Goal: Information Seeking & Learning: Learn about a topic

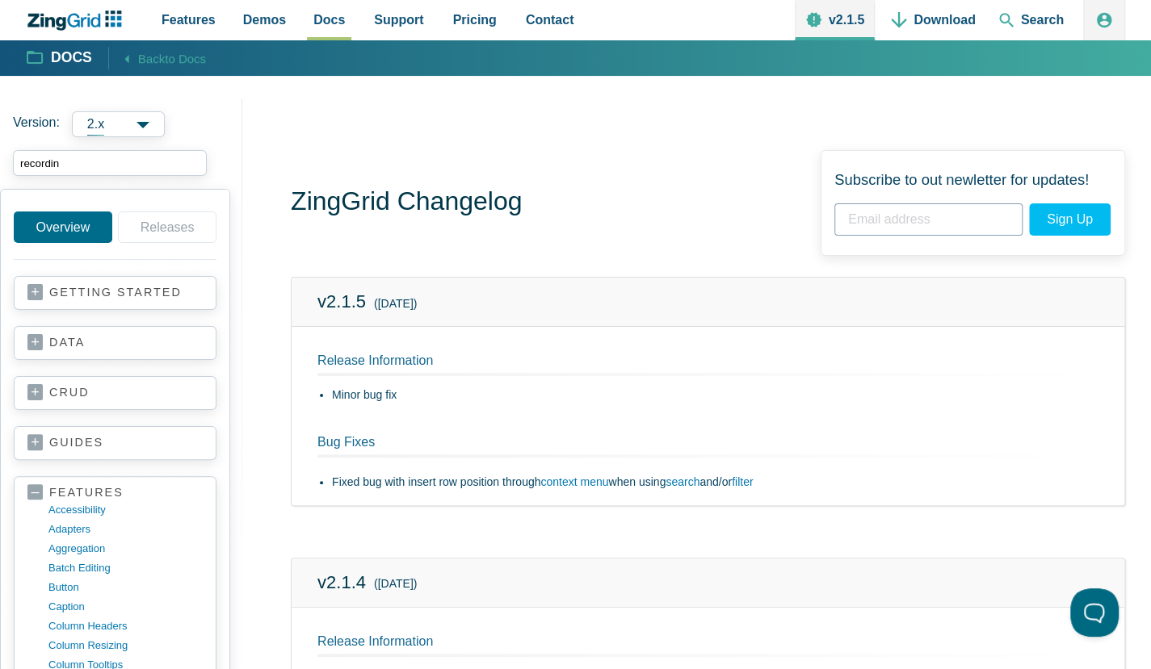
click at [115, 171] on input "recordin" at bounding box center [110, 163] width 194 height 26
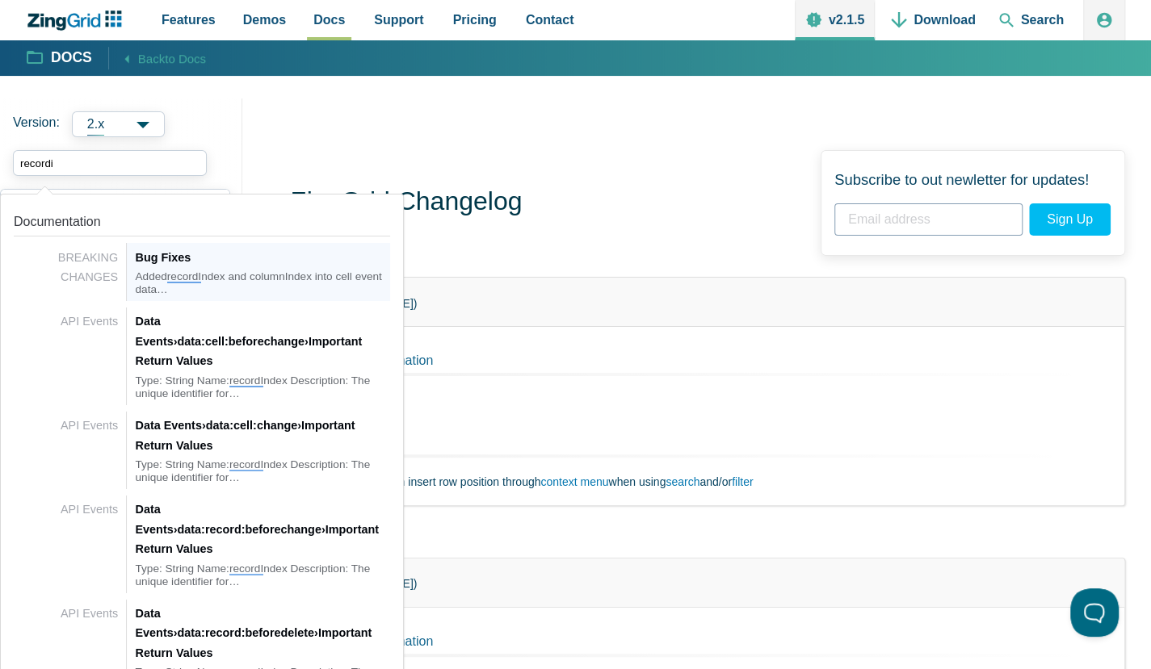
type input "record"
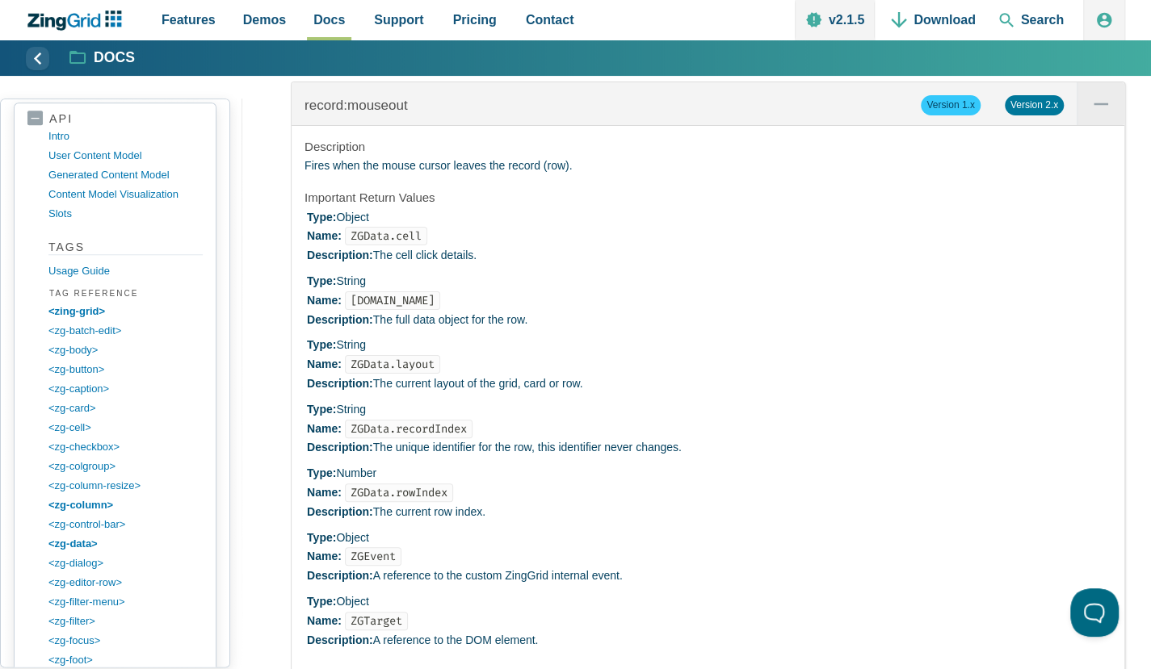
scroll to position [1647, 0]
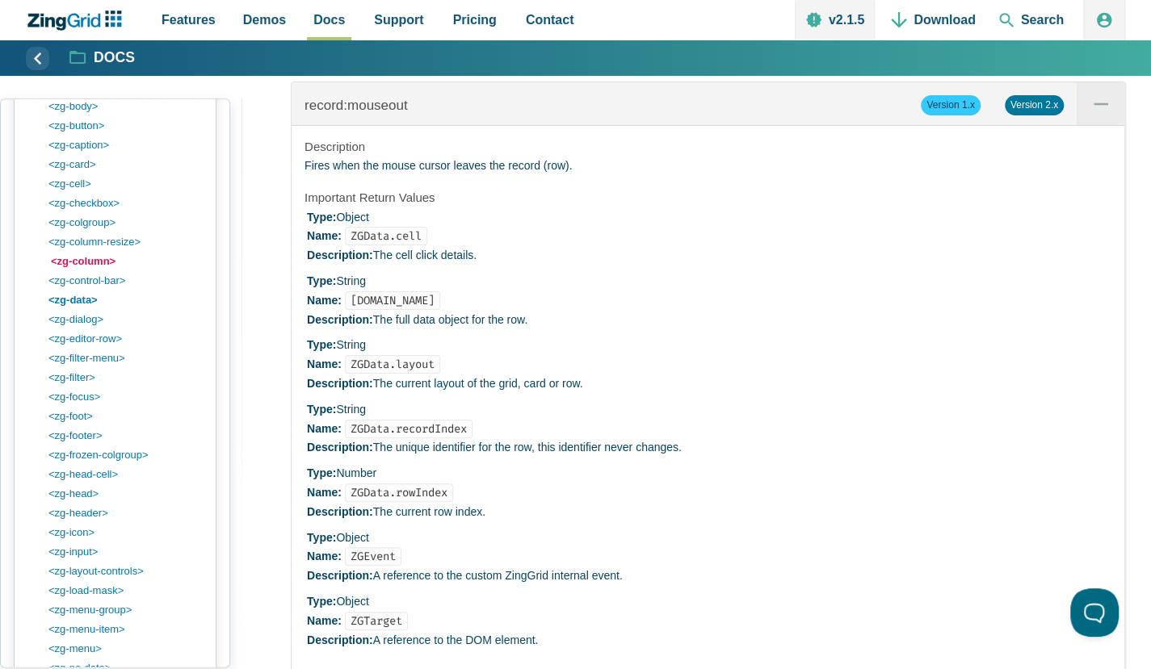
click at [86, 254] on link "<zg-column>" at bounding box center [128, 261] width 154 height 19
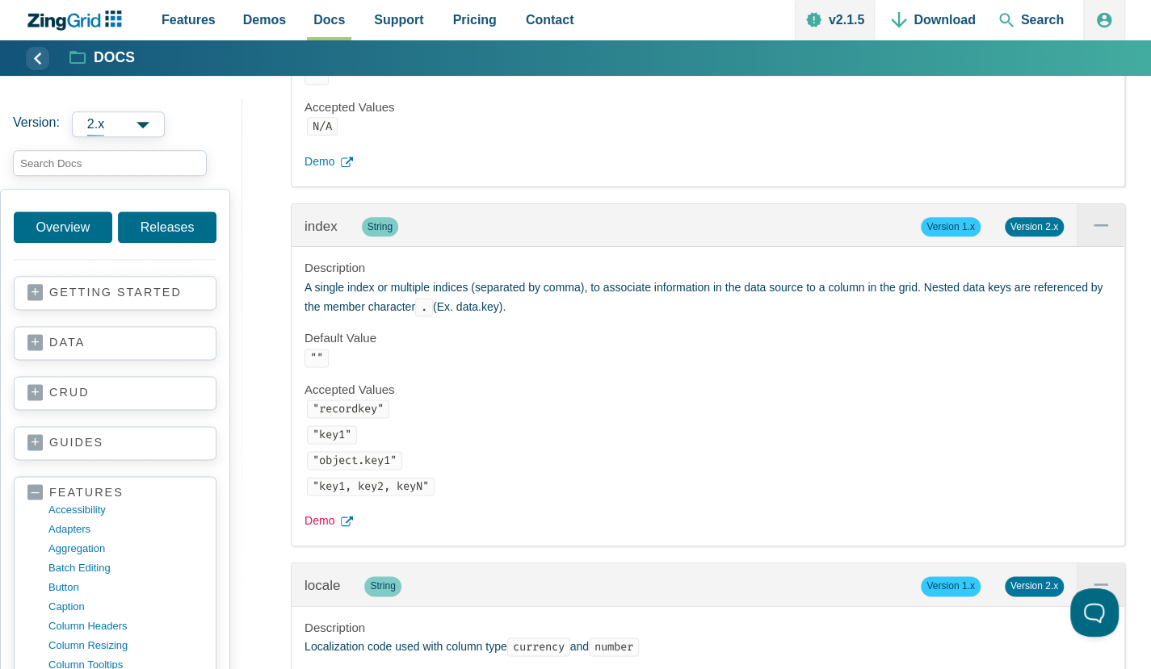
scroll to position [18243, 0]
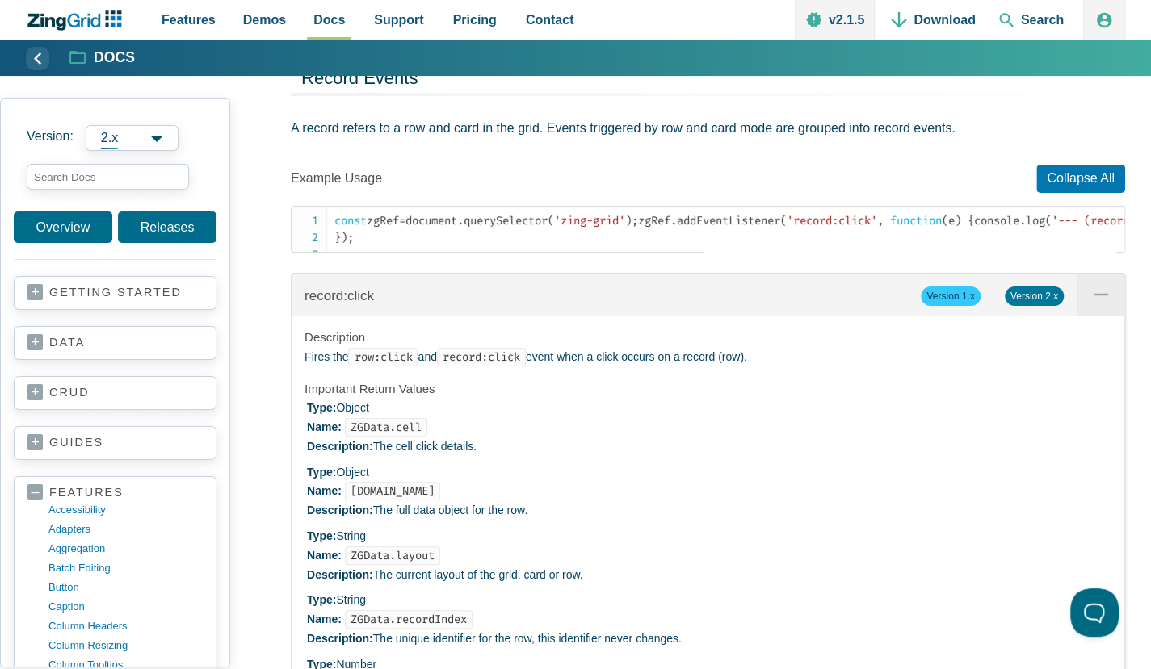
scroll to position [23779, 0]
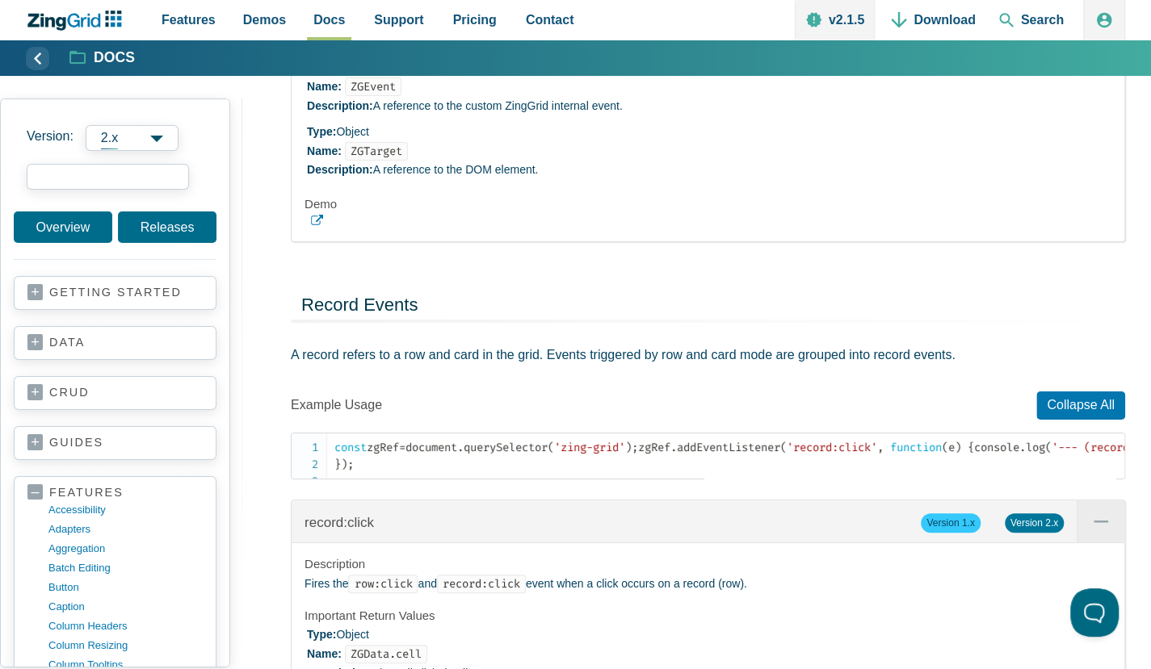
click at [126, 171] on input "search input" at bounding box center [108, 177] width 162 height 26
